Goal: Communication & Community: Answer question/provide support

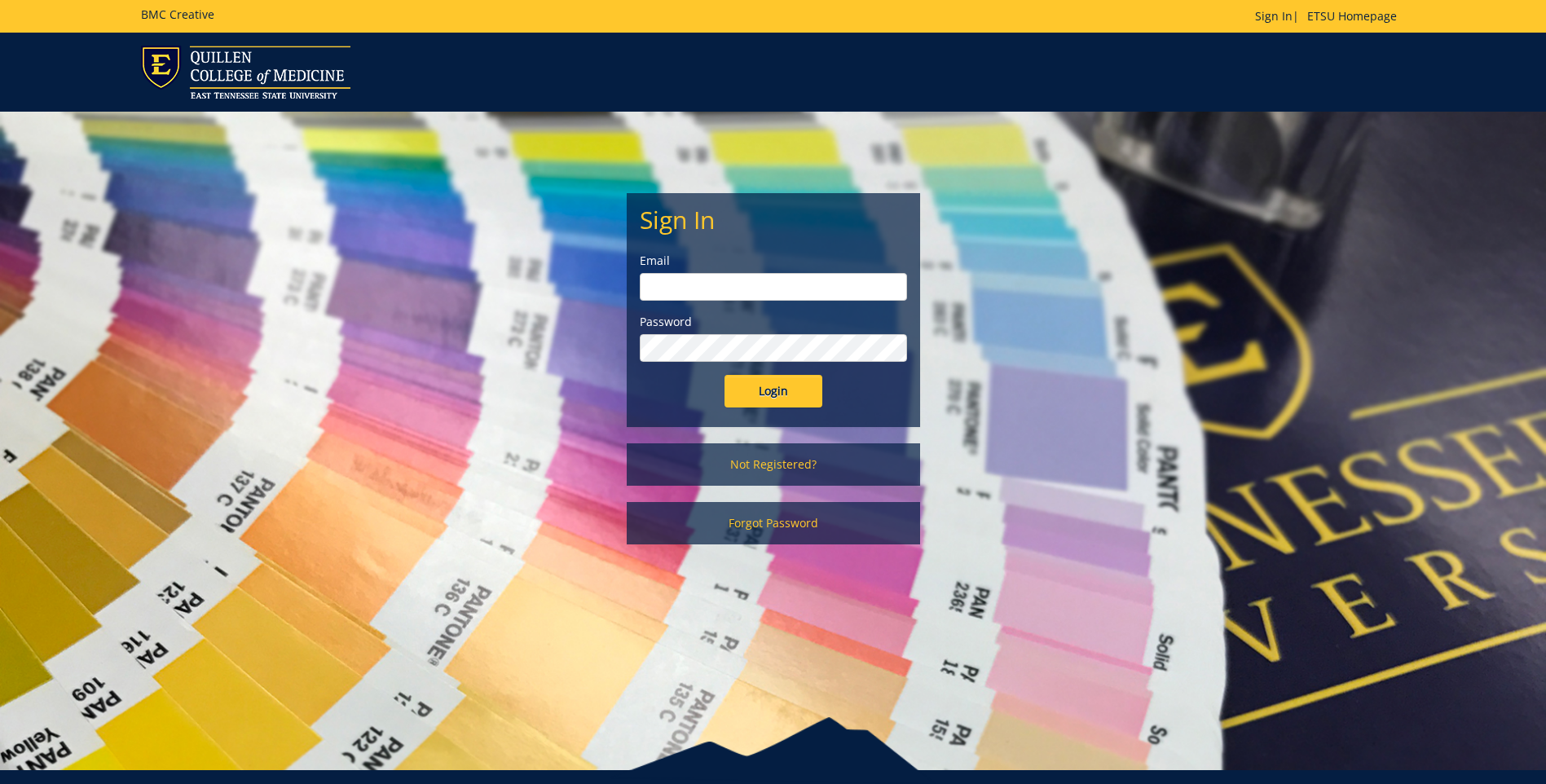
type input "[EMAIL_ADDRESS][DOMAIN_NAME]"
click at [790, 393] on input "Login" at bounding box center [773, 391] width 98 height 33
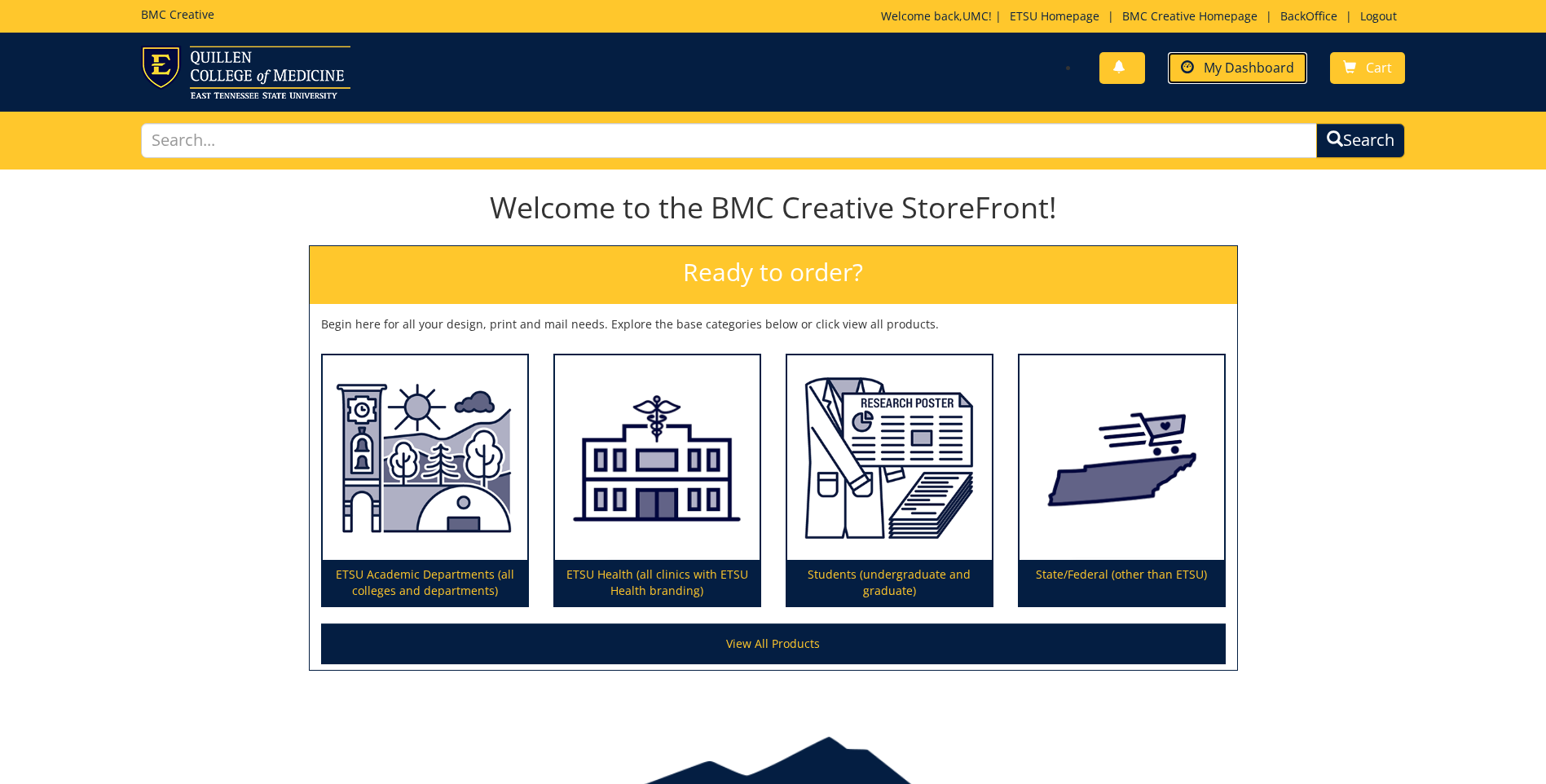
click at [1239, 60] on span "My Dashboard" at bounding box center [1249, 67] width 91 height 18
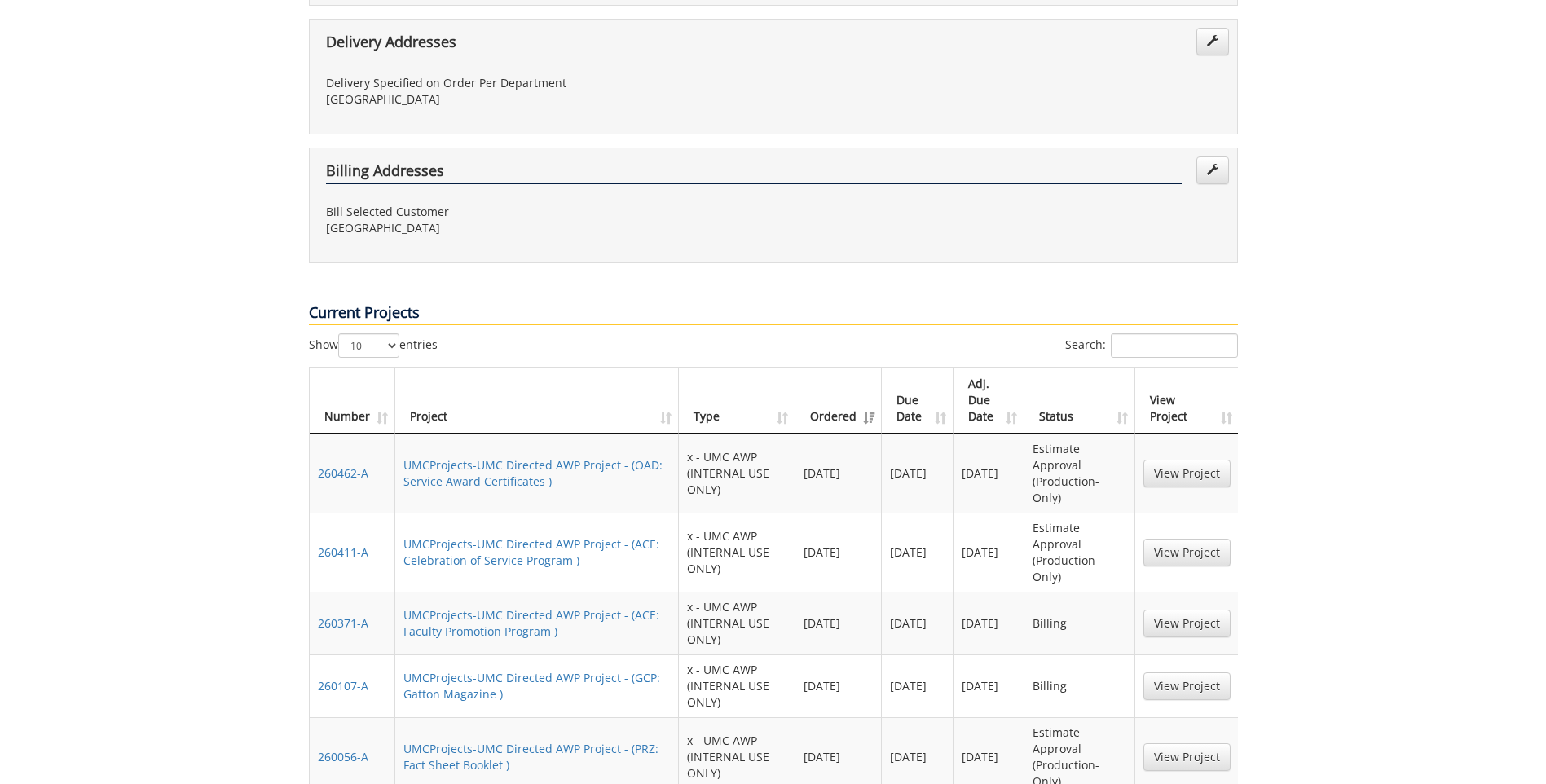
scroll to position [897, 0]
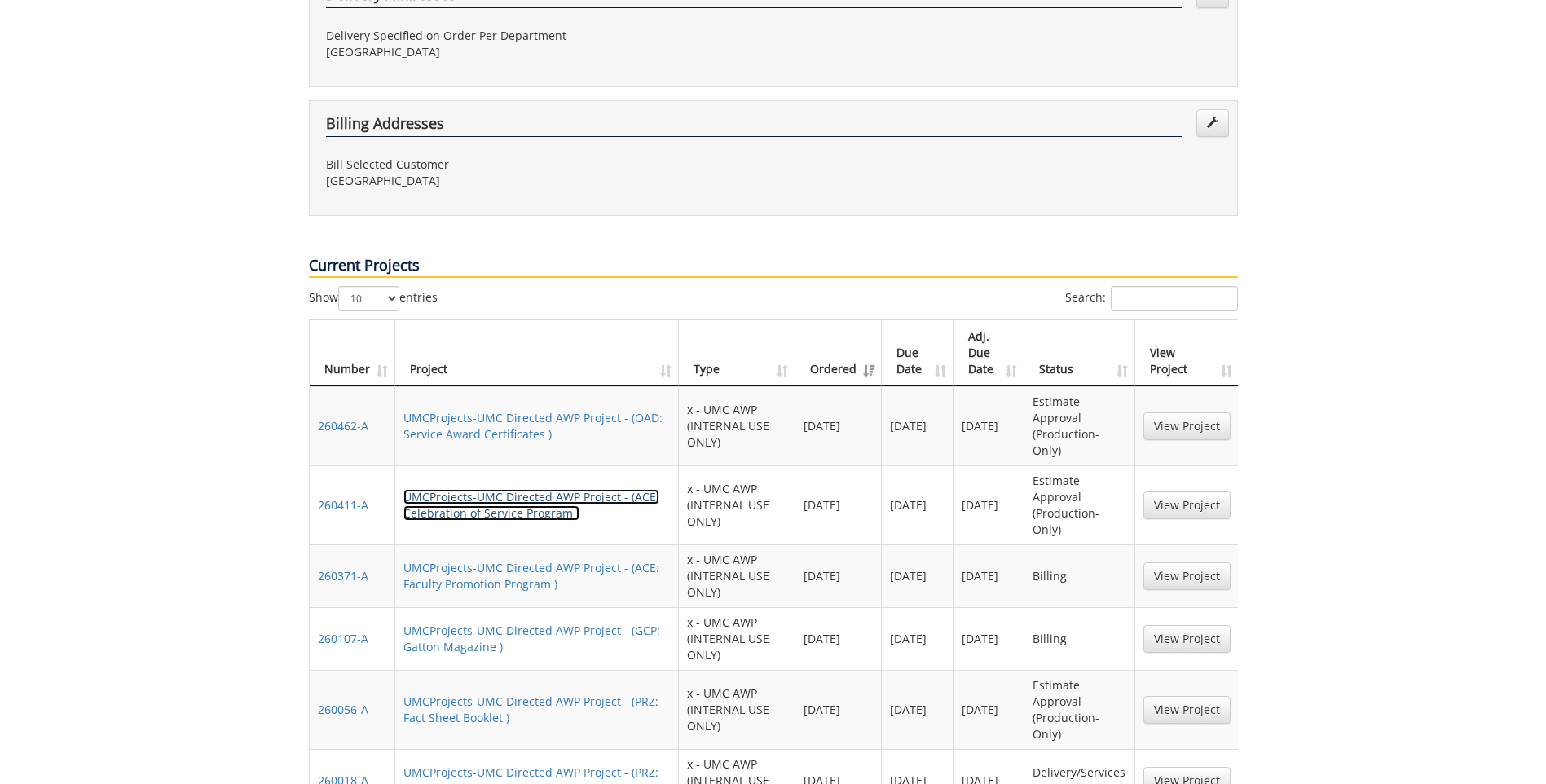
click at [564, 489] on link "UMCProjects-UMC Directed AWP Project - (ACE: Celebration of Service Program )" at bounding box center [532, 505] width 256 height 32
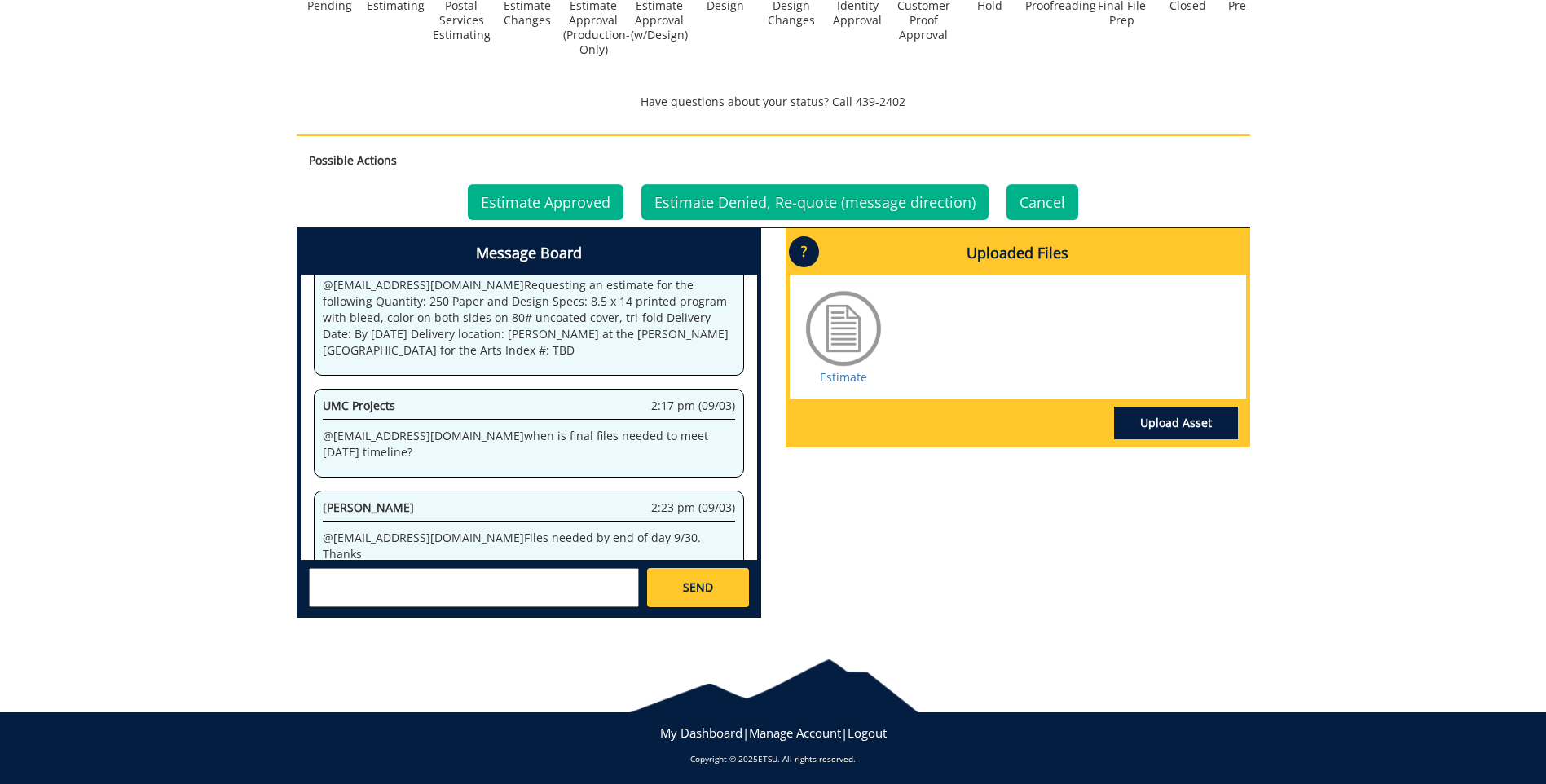
scroll to position [753, 0]
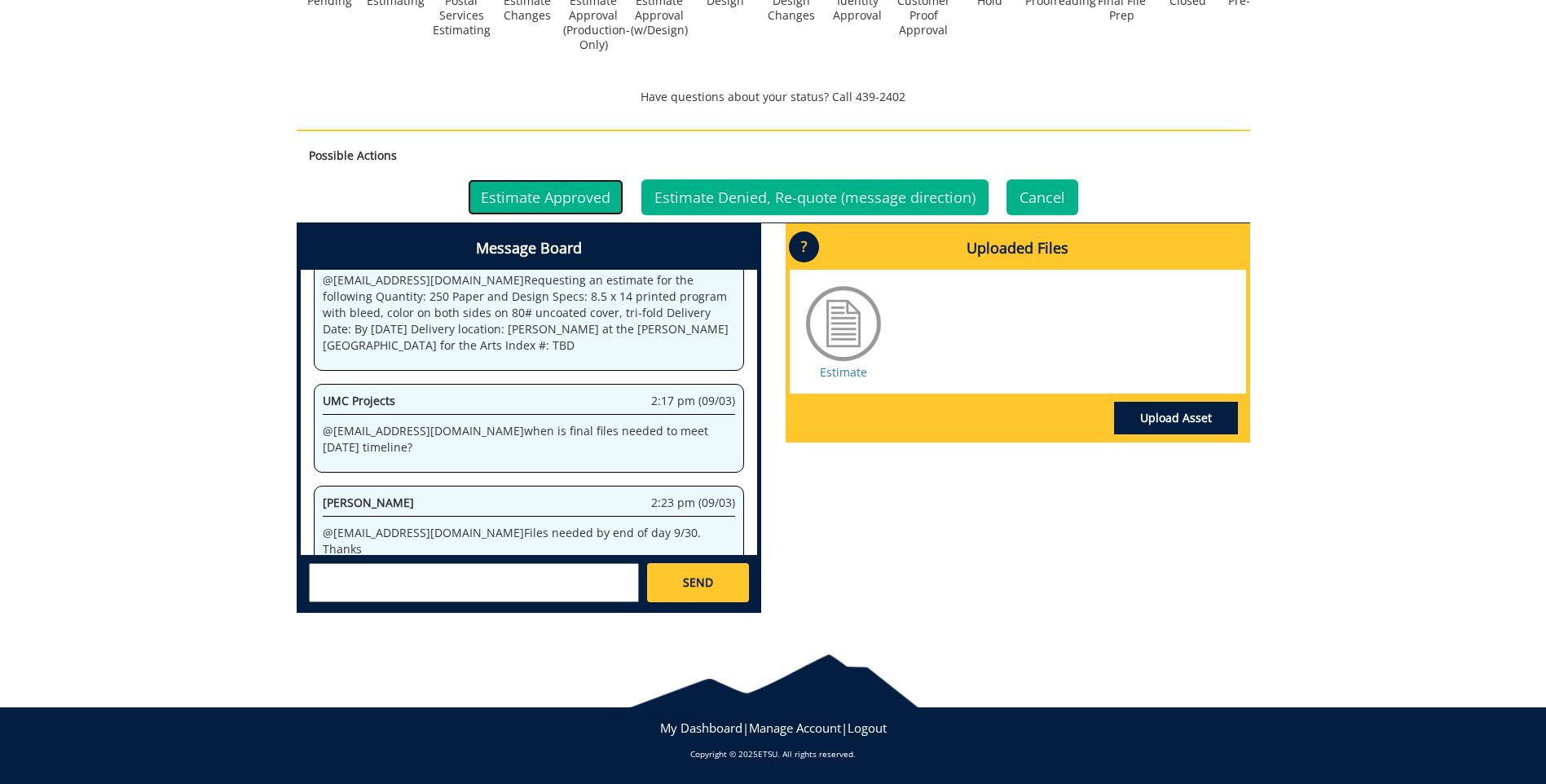
click at [529, 188] on link "Estimate Approved" at bounding box center [546, 196] width 156 height 36
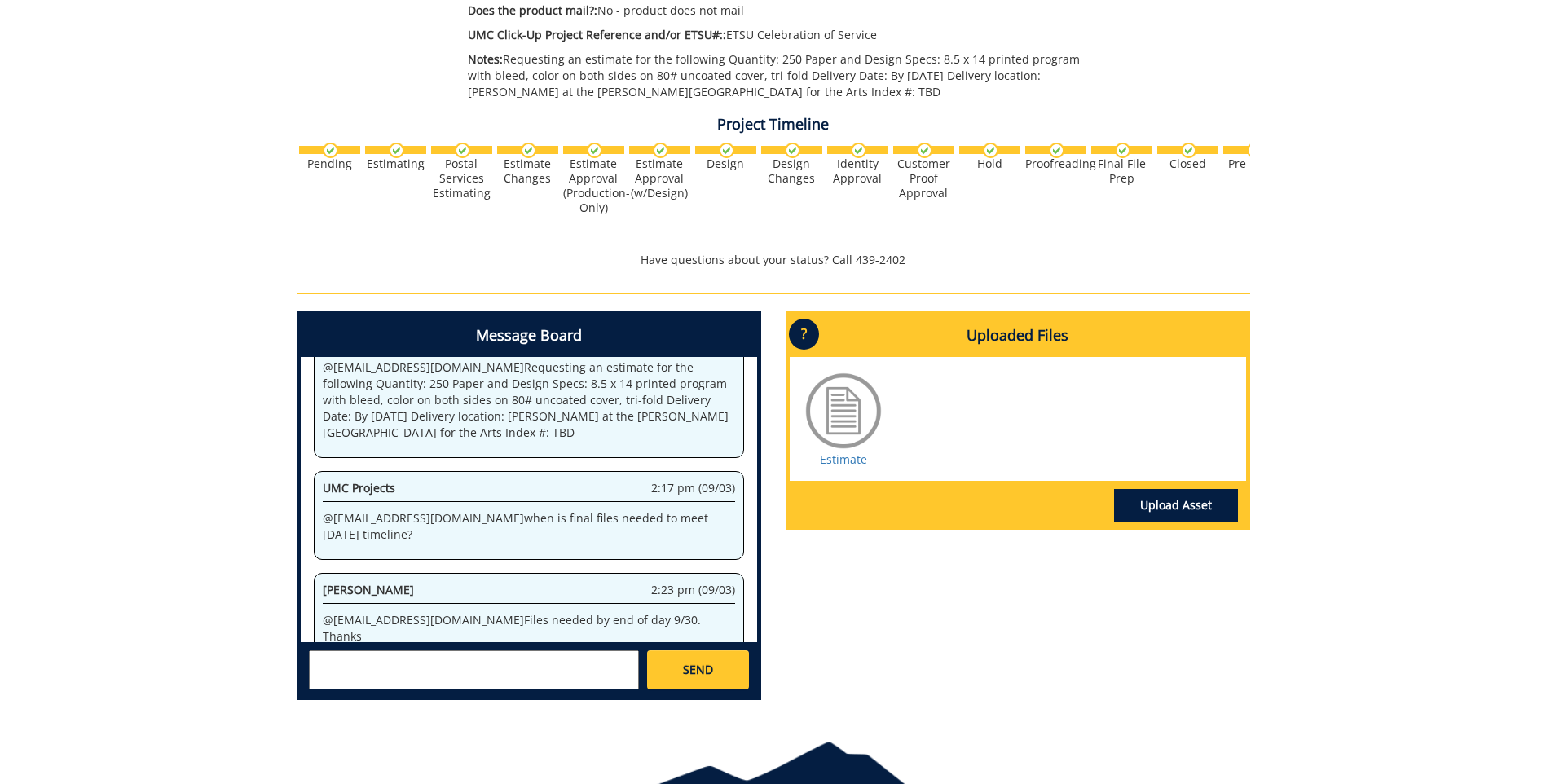
scroll to position [677, 0]
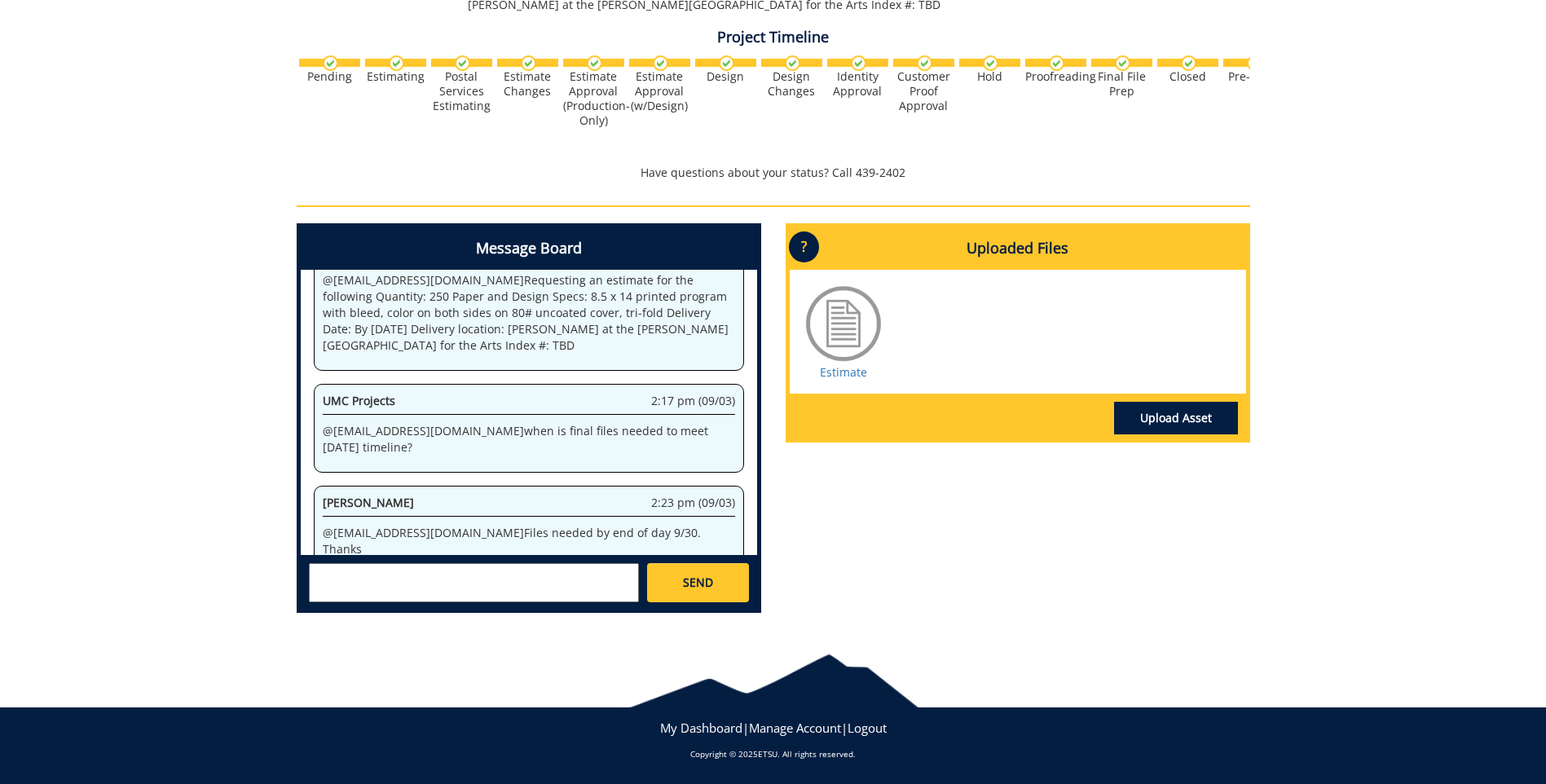
click at [383, 587] on textarea at bounding box center [474, 583] width 330 height 39
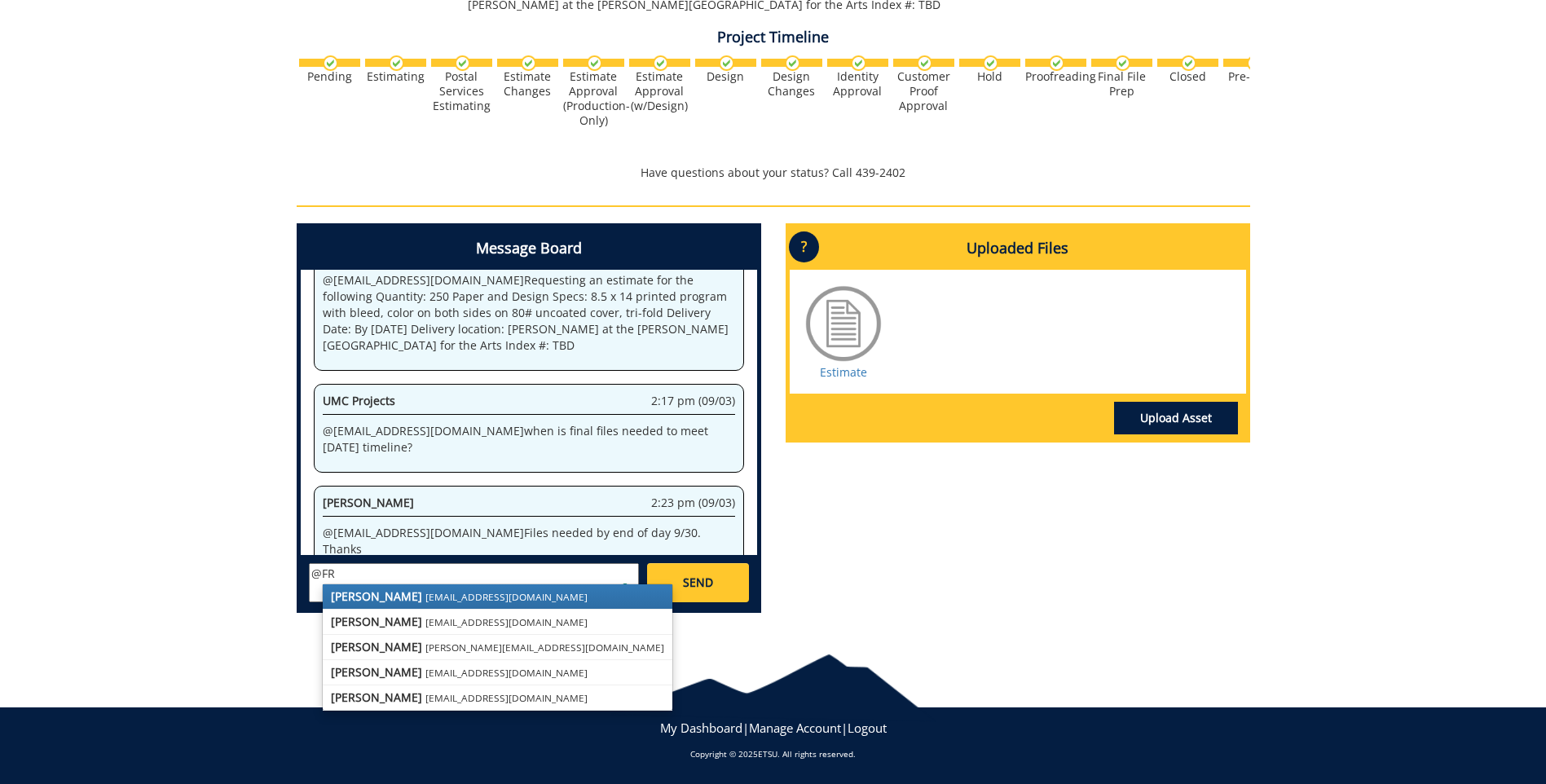
click at [410, 604] on link "[PERSON_NAME] [EMAIL_ADDRESS][DOMAIN_NAME]" at bounding box center [497, 596] width 350 height 24
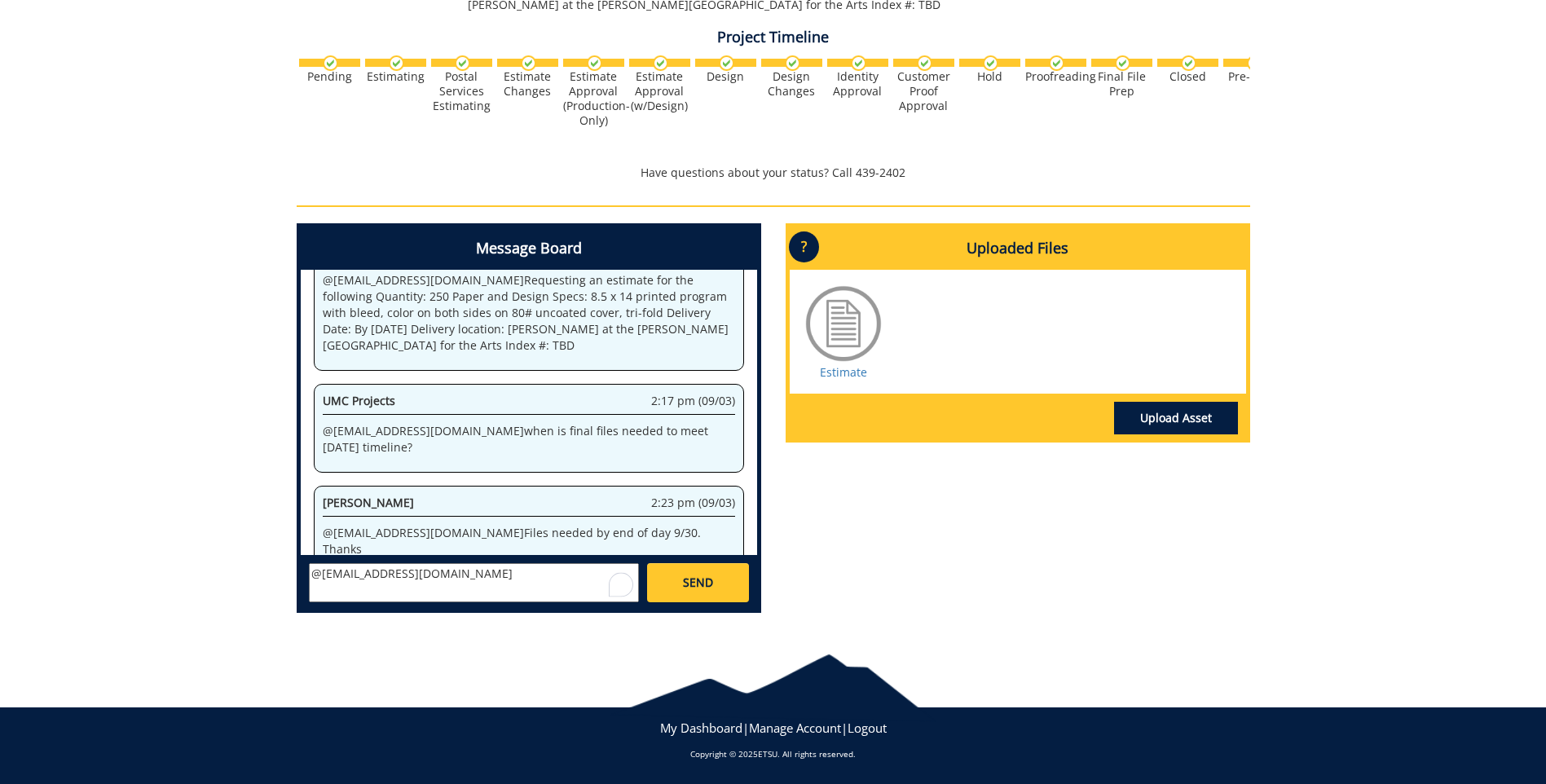
paste textarea "Please bill them to: COA - 10-22300-100000-100-74130-450-999-419-999. They can …"
click at [310, 590] on textarea "@[EMAIL_ADDRESS][DOMAIN_NAME] Please bill them to: COA - 10-22300-100000-100-74…" at bounding box center [474, 583] width 330 height 39
type textarea "@[EMAIL_ADDRESS][DOMAIN_NAME] Please bill them to: COA - 10-22300-100000-100-74…"
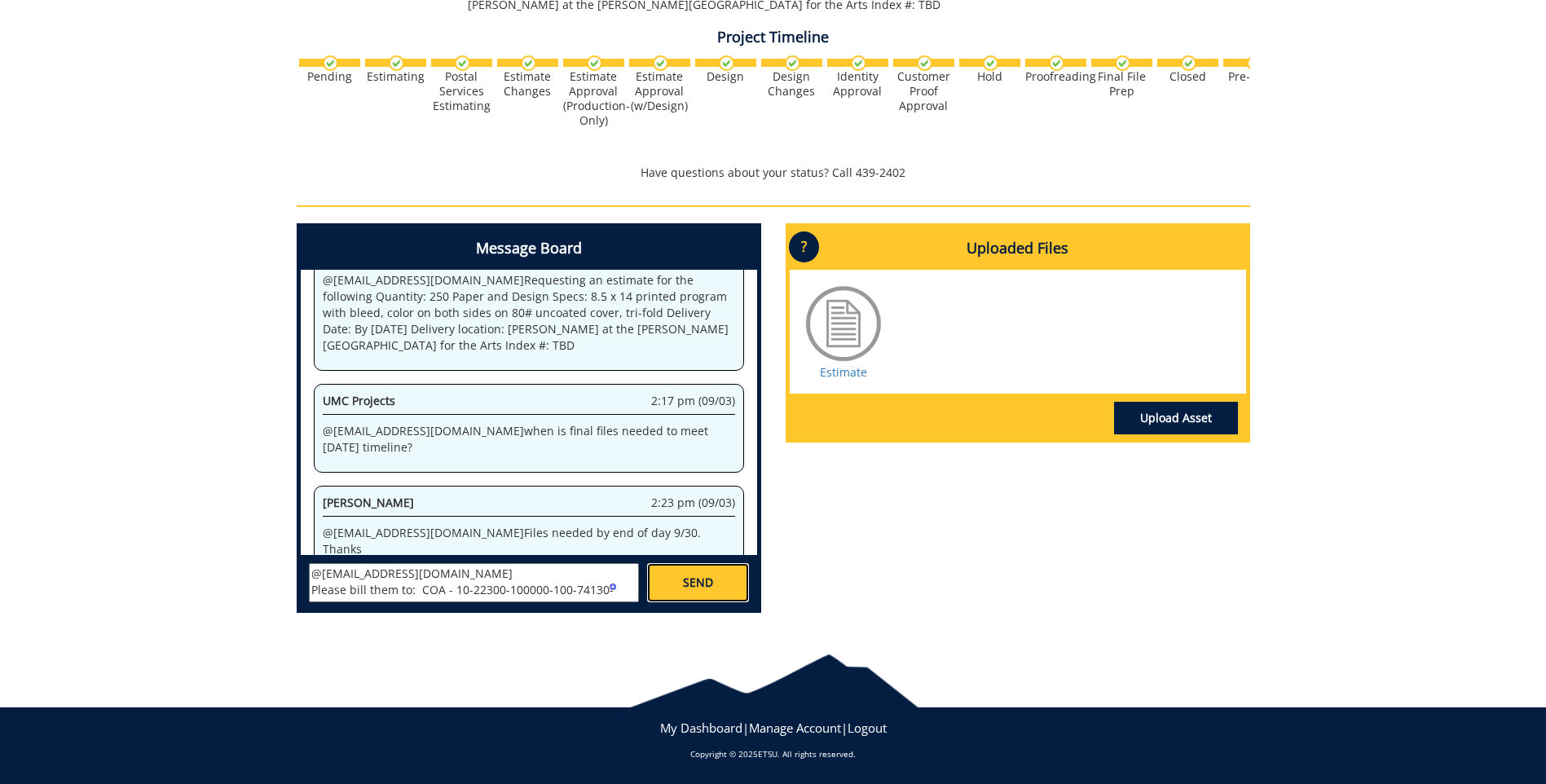
click at [698, 585] on span "SEND" at bounding box center [697, 582] width 30 height 16
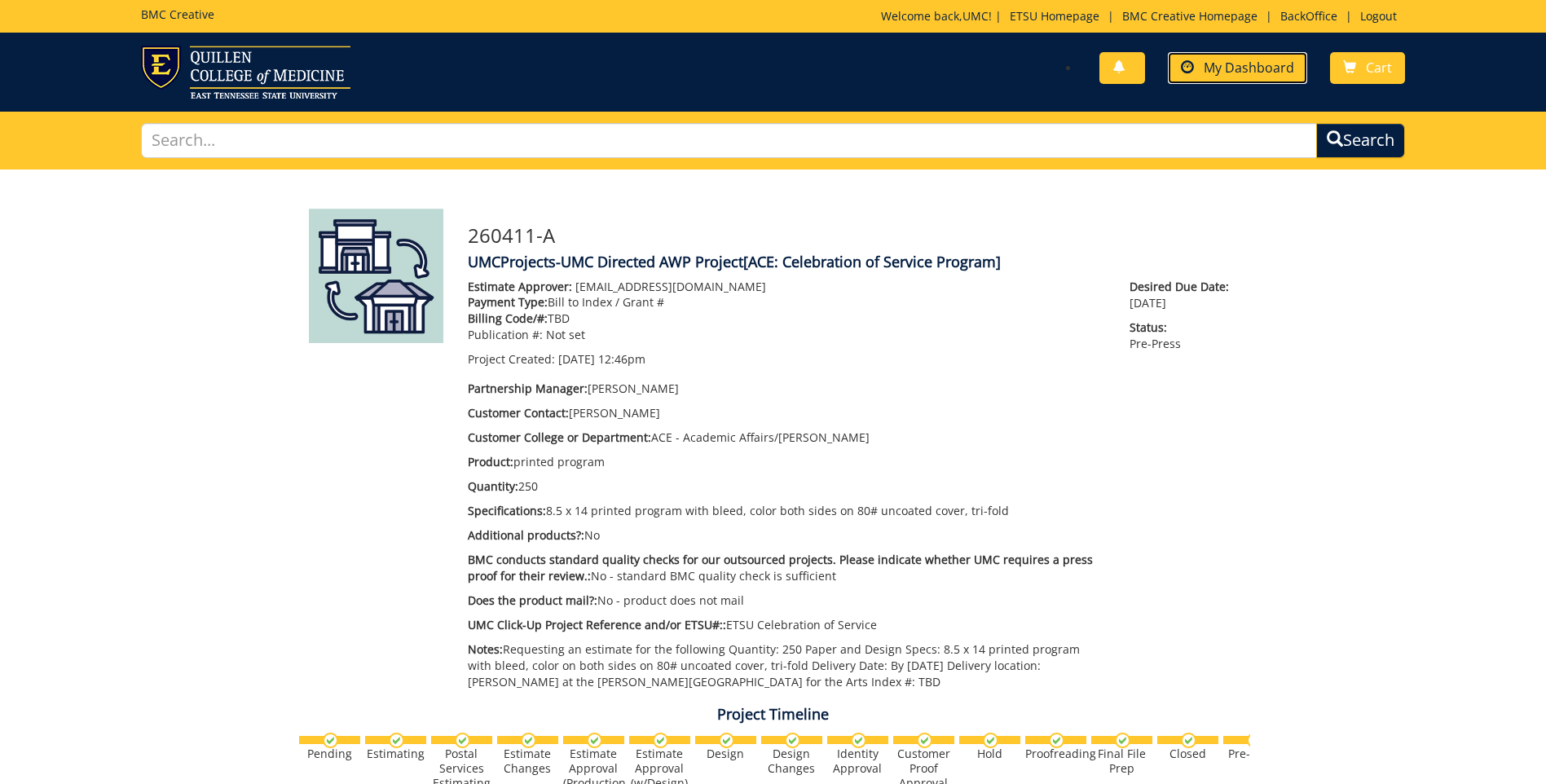
click at [1242, 74] on span "My Dashboard" at bounding box center [1249, 67] width 91 height 18
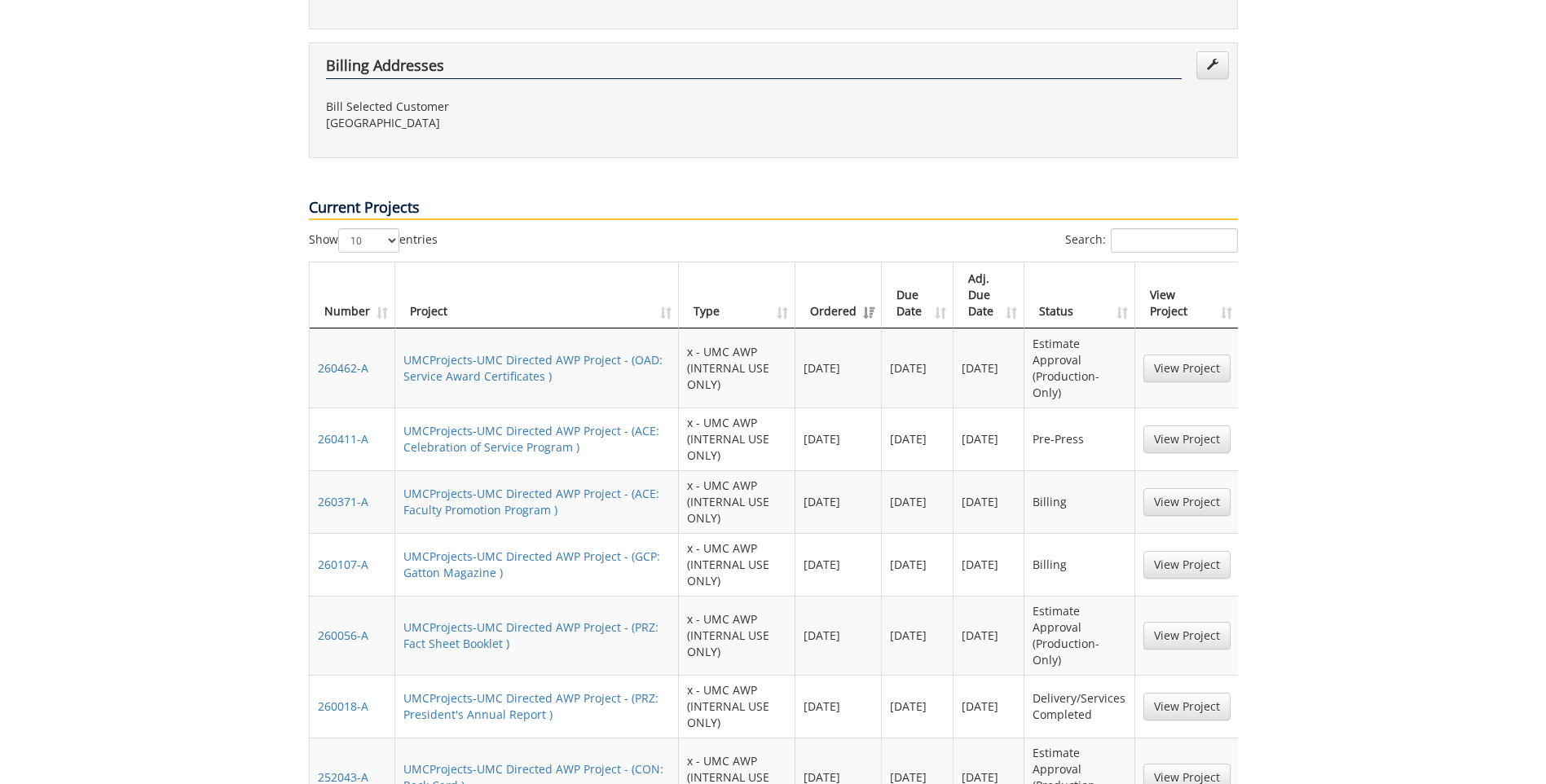
scroll to position [1059, 0]
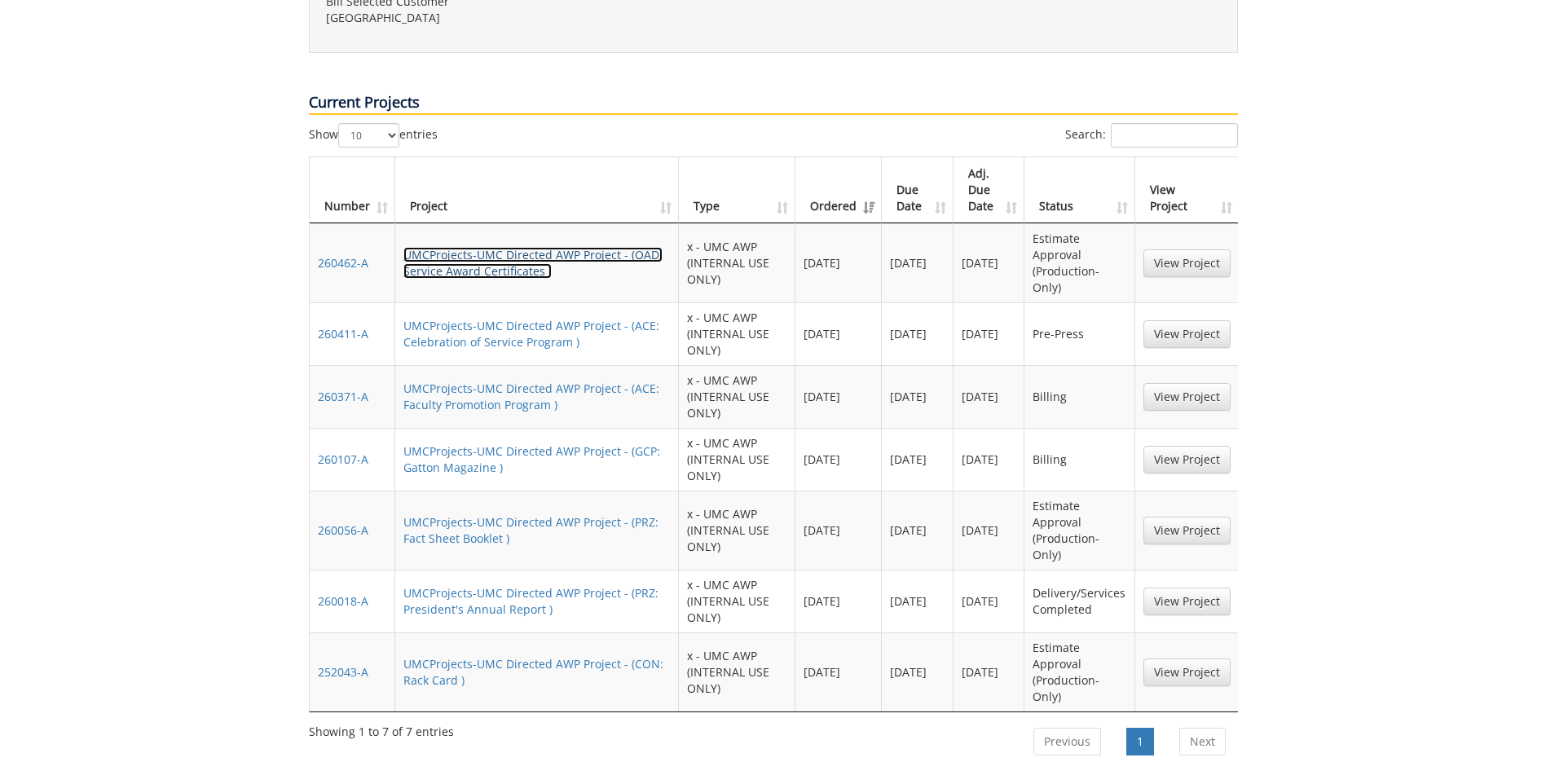
click at [516, 247] on link "UMCProjects-UMC Directed AWP Project - (OAD: Service Award Certificates )" at bounding box center [533, 262] width 259 height 32
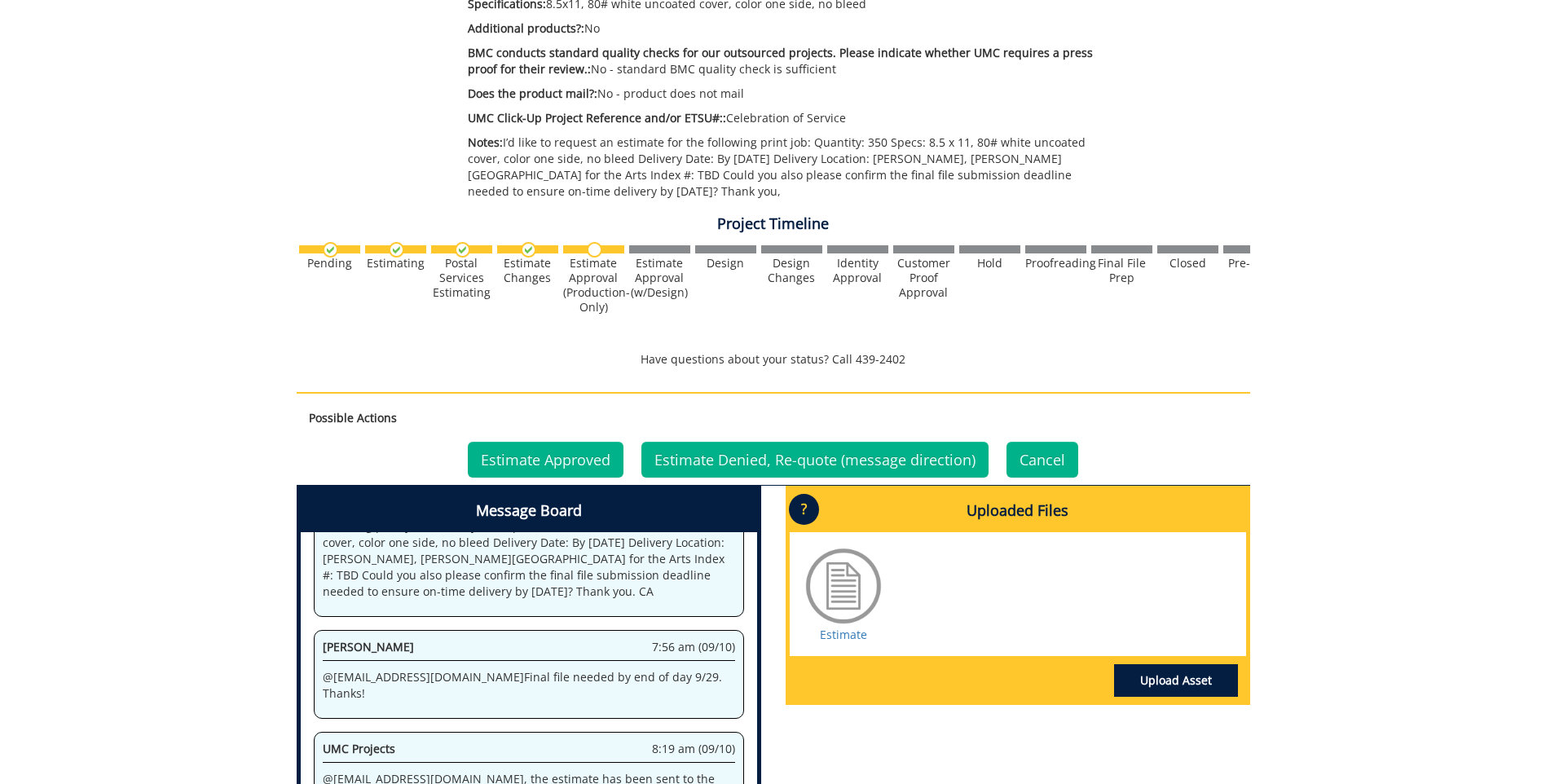
scroll to position [652, 0]
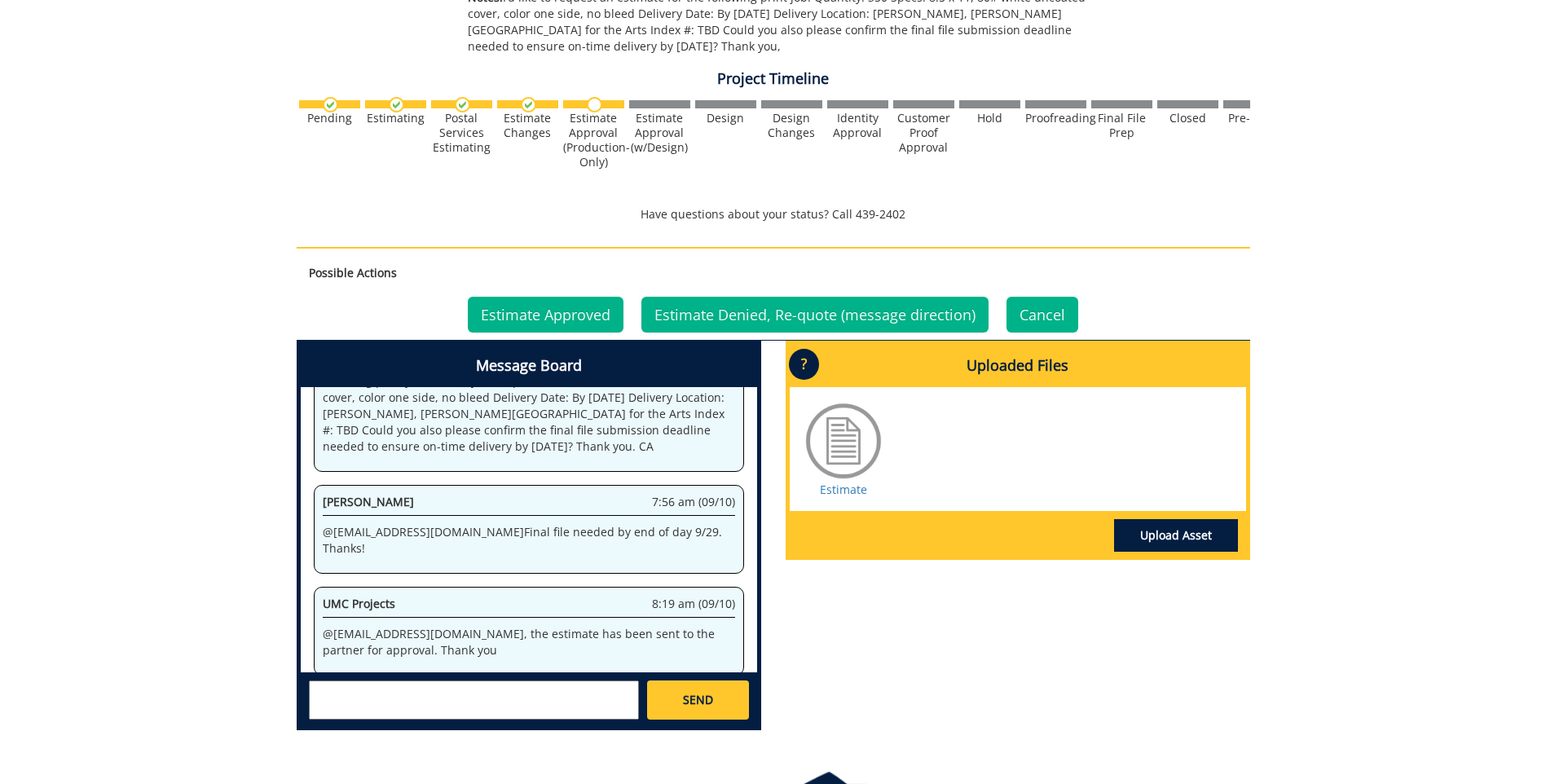
click at [439, 704] on textarea at bounding box center [474, 699] width 330 height 39
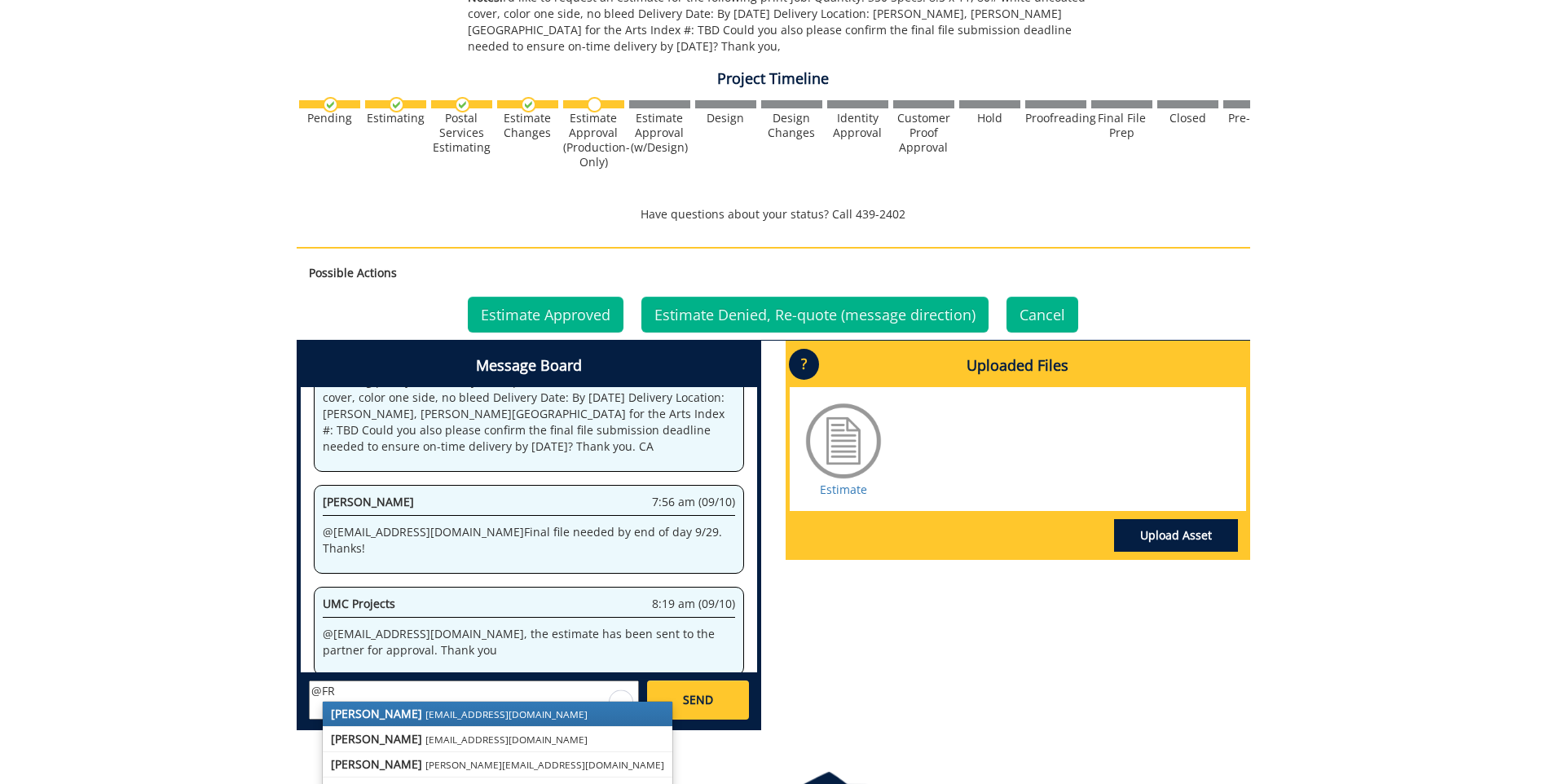
drag, startPoint x: 420, startPoint y: 714, endPoint x: 423, endPoint y: 703, distance: 11.4
click at [426, 714] on small "[EMAIL_ADDRESS][DOMAIN_NAME]" at bounding box center [507, 714] width 162 height 13
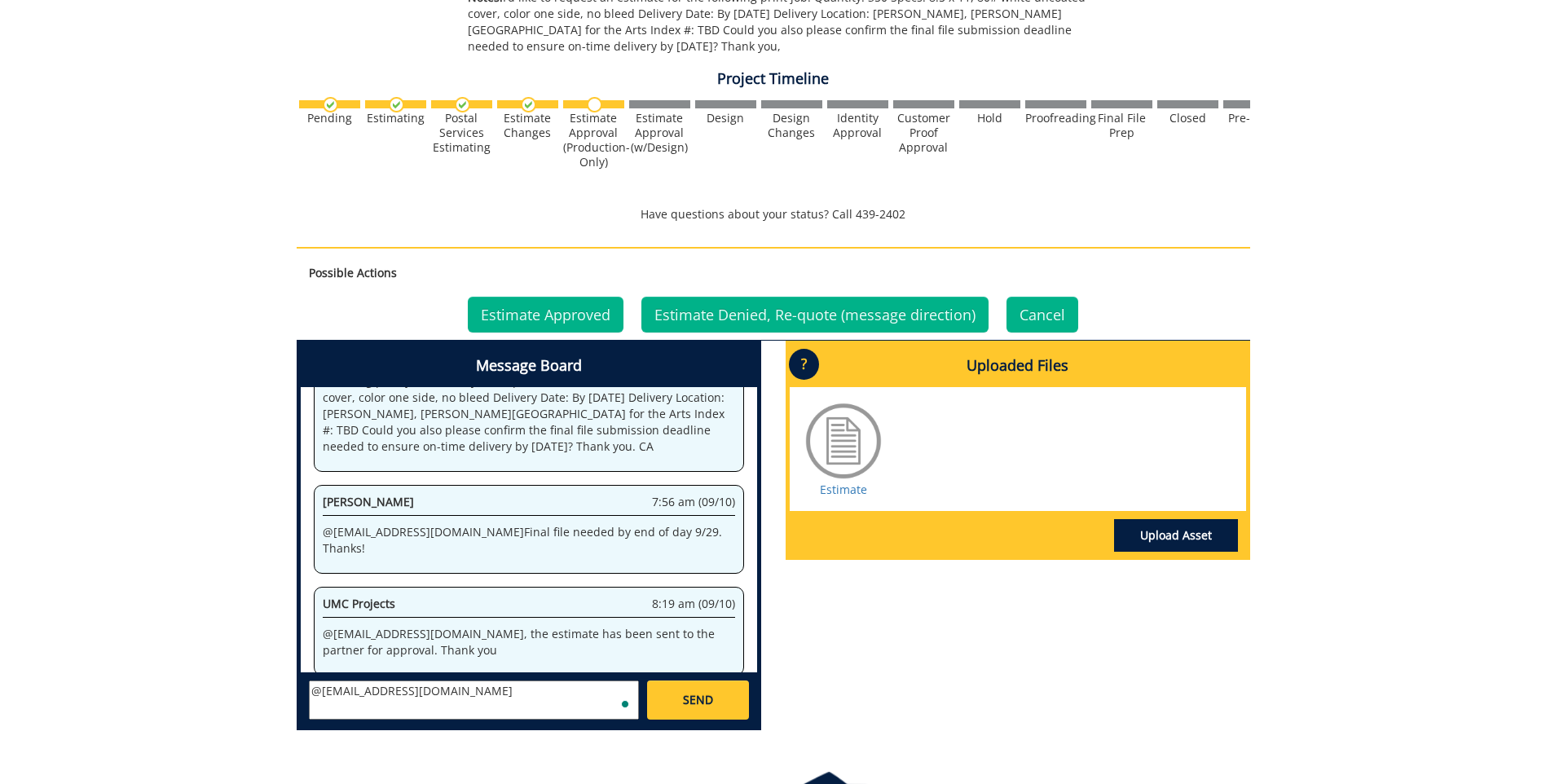
paste textarea "Please bill them to: COA - 10-22300-100000-100-74130-450-999-419-999. They can …"
type textarea "@conleyga@etsu.edu Please bill them to: COA - 10-22300-100000-100-74130-450-999…"
click at [675, 703] on link "SEND" at bounding box center [697, 699] width 101 height 39
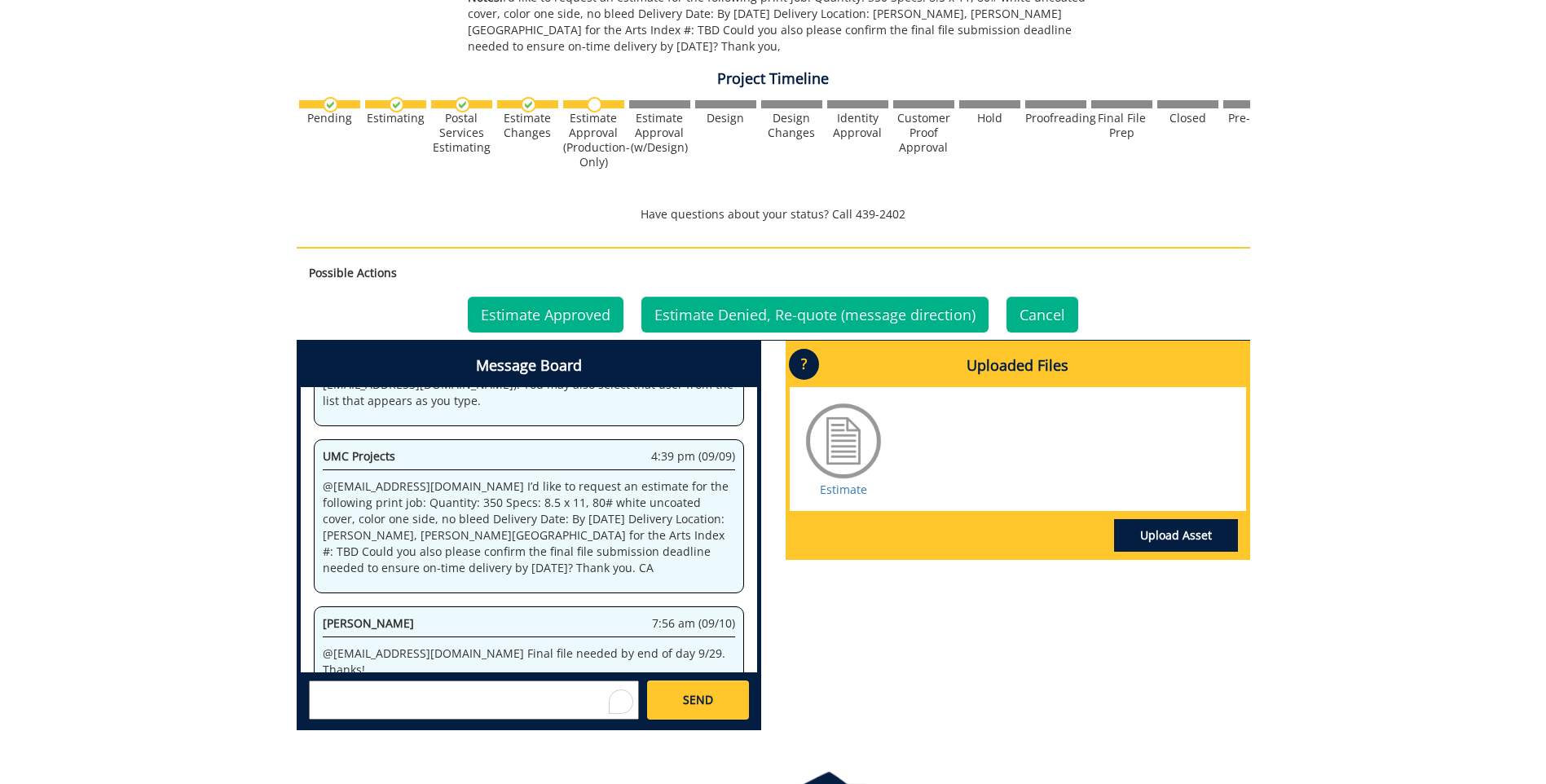
scroll to position [701, 0]
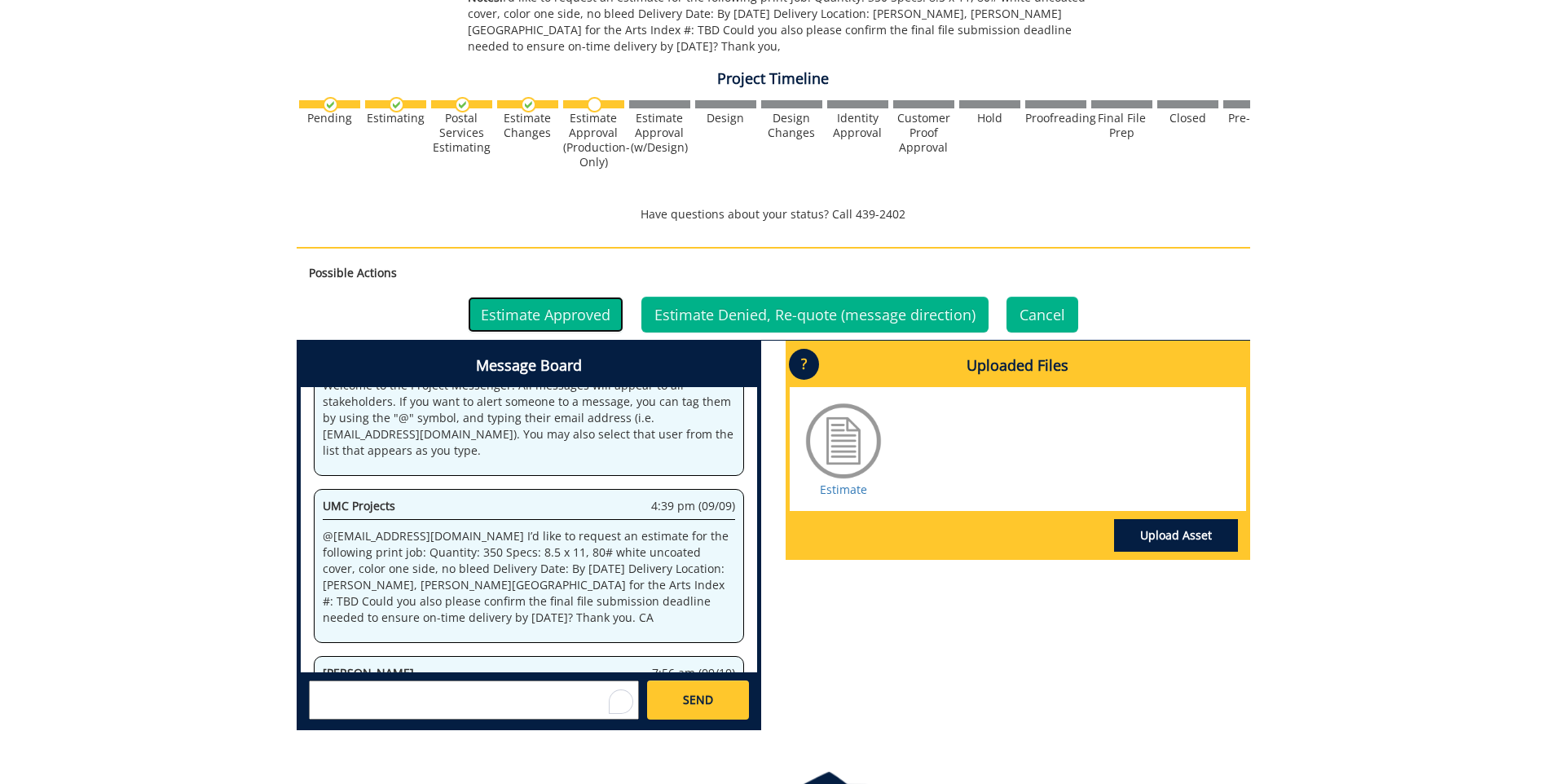
click at [552, 312] on link "Estimate Approved" at bounding box center [546, 314] width 156 height 36
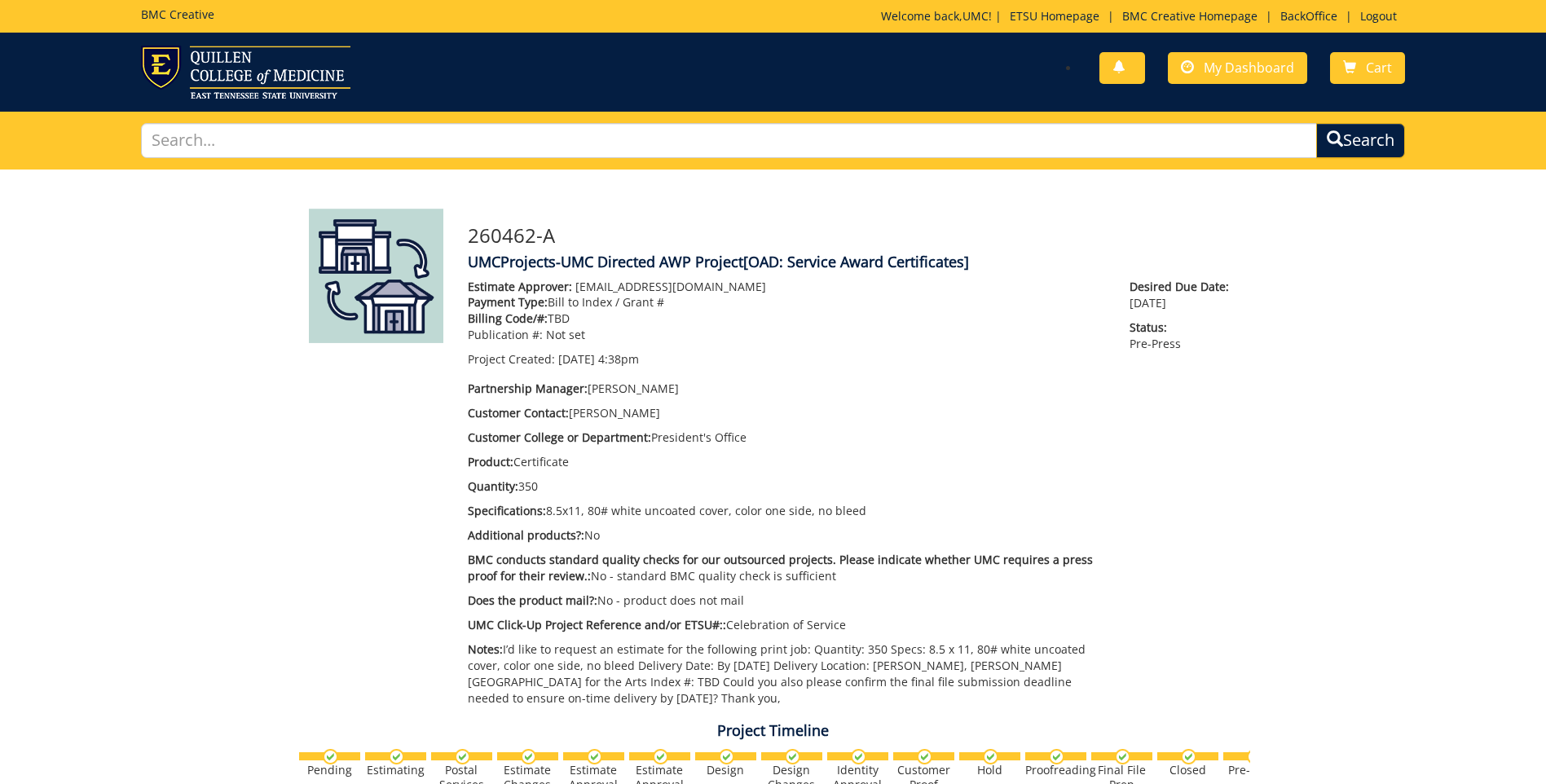
scroll to position [352, 0]
click at [1229, 61] on span "My Dashboard" at bounding box center [1249, 67] width 91 height 18
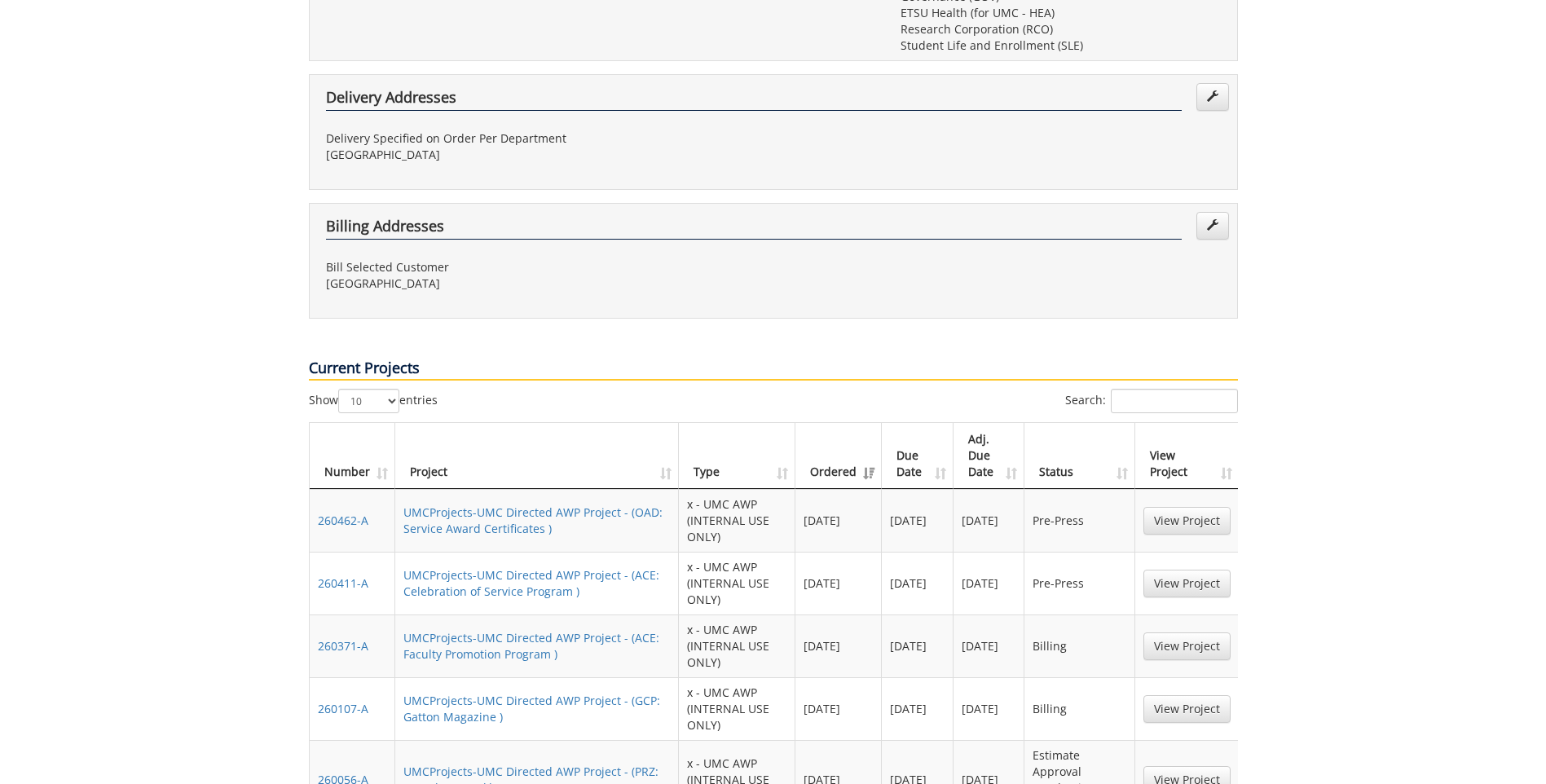
scroll to position [897, 0]
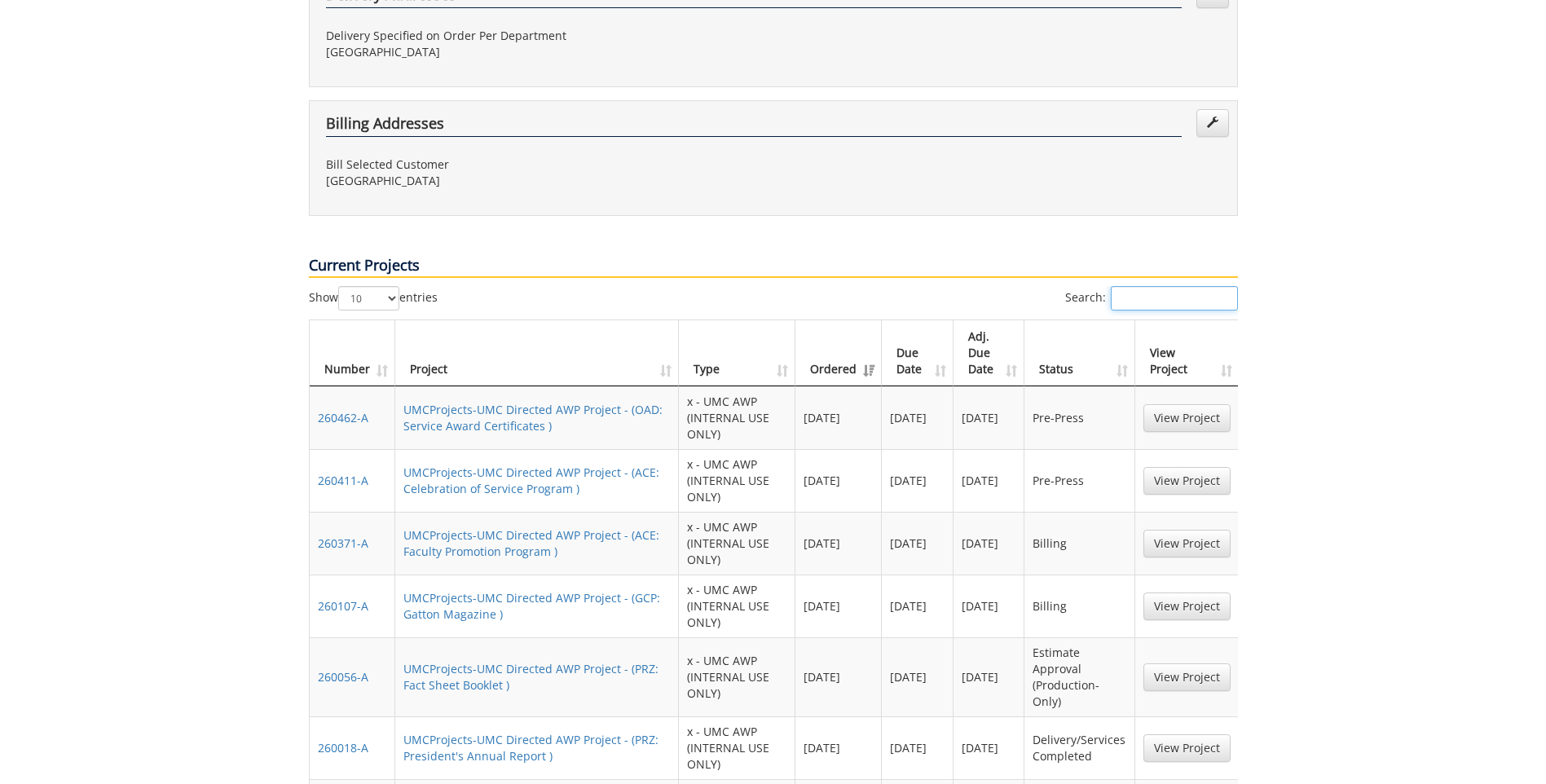
click at [1199, 286] on input "Search:" at bounding box center [1174, 298] width 127 height 24
paste input "260411"
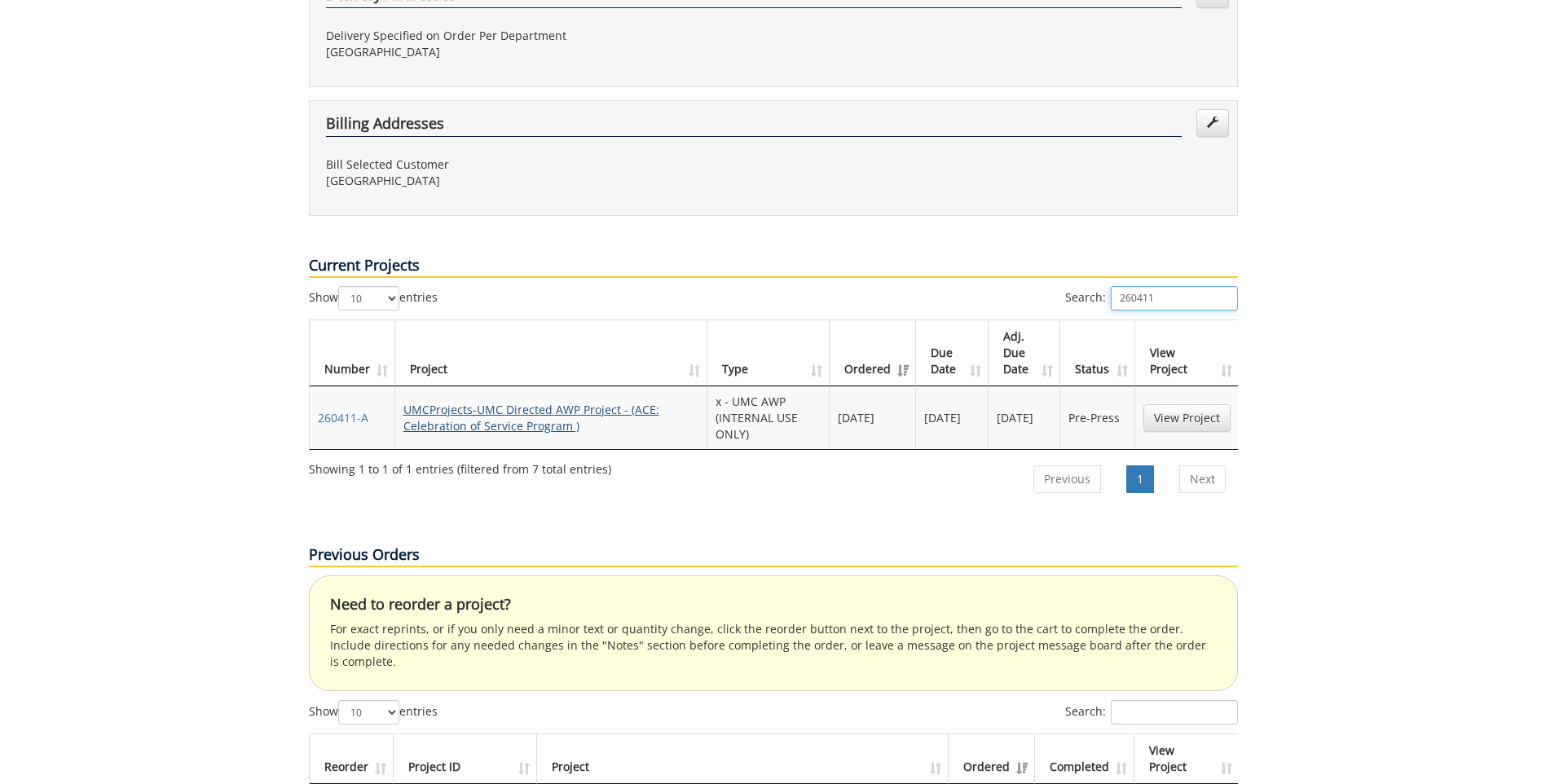
type input "260411"
click at [481, 402] on link "UMCProjects-UMC Directed AWP Project - (ACE: Celebration of Service Program )" at bounding box center [532, 417] width 256 height 32
